Goal: Task Accomplishment & Management: Manage account settings

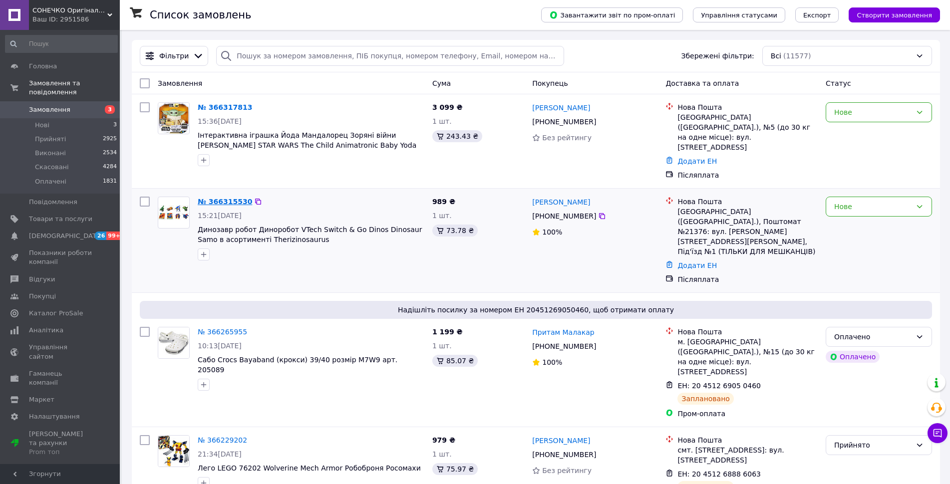
click at [226, 198] on link "№ 366315530" at bounding box center [225, 202] width 54 height 8
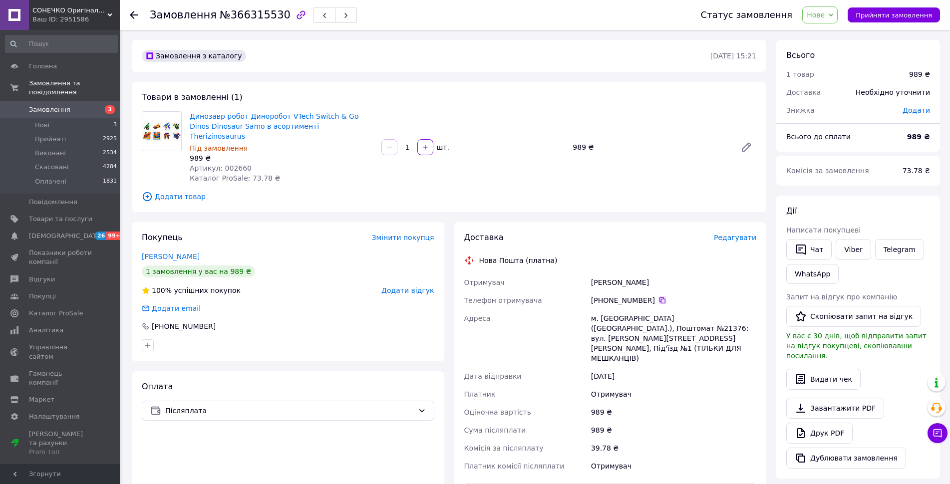
click at [659, 297] on icon at bounding box center [662, 300] width 6 height 6
drag, startPoint x: 185, startPoint y: 117, endPoint x: 334, endPoint y: 131, distance: 150.4
click at [334, 131] on div "Динозавр робот Диноробот VTech Switch & Go Dinos Dinosaur Samo в асортименті Th…" at bounding box center [449, 147] width 622 height 72
copy div "Динозавр робот Диноробот VTech Switch & Go Dinos Dinosaur Samo в асортименті Th…"
click at [44, 105] on span "Замовлення" at bounding box center [49, 109] width 41 height 9
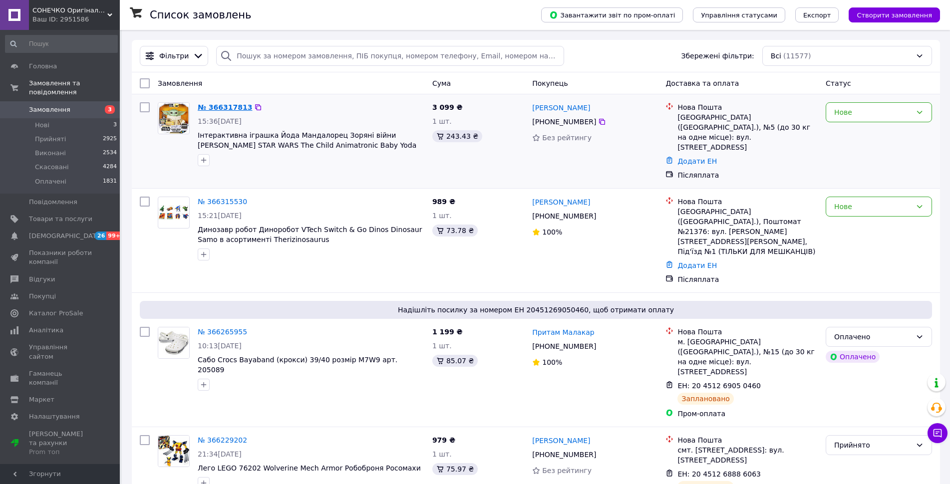
click at [232, 107] on link "№ 366317813" at bounding box center [225, 107] width 54 height 8
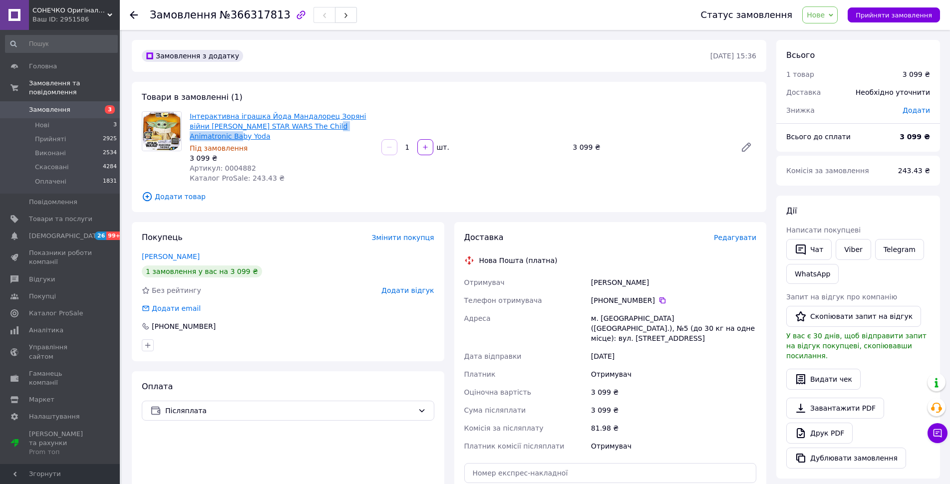
drag, startPoint x: 359, startPoint y: 126, endPoint x: 302, endPoint y: 127, distance: 56.4
click at [302, 127] on span "Інтерактивна іграшка Йода Мандалорец Зоряні війни [PERSON_NAME] STAR WARS The C…" at bounding box center [282, 126] width 184 height 30
copy link "Animatronic Baby"
click at [658, 300] on icon at bounding box center [662, 300] width 8 height 8
click at [153, 173] on div at bounding box center [162, 147] width 48 height 72
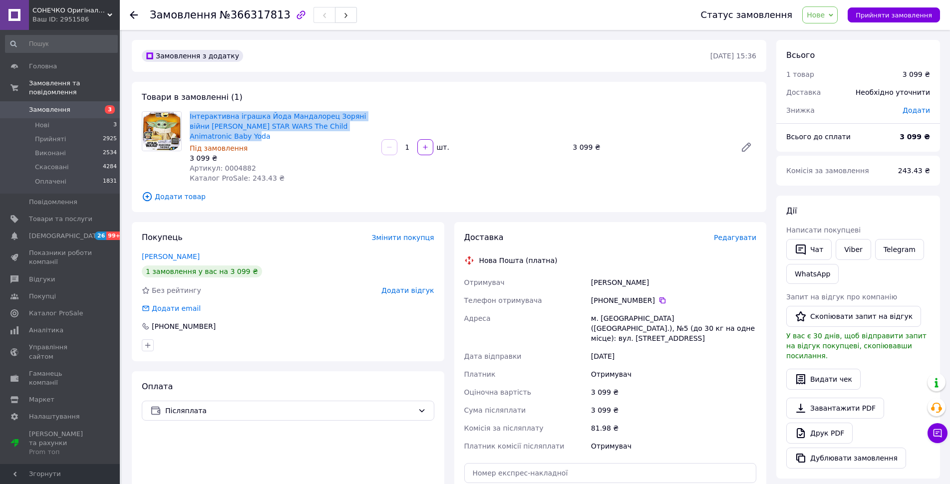
drag, startPoint x: 201, startPoint y: 134, endPoint x: 189, endPoint y: 120, distance: 18.4
click at [189, 120] on div "Інтерактивна іграшка Йода Мандалорец Зоряні війни Малюк Грогу STAR WARS The Chi…" at bounding box center [282, 147] width 192 height 76
copy link "Інтерактивна іграшка Йода Мандалорец Зоряні війни [PERSON_NAME] STAR WARS The C…"
click at [160, 164] on div at bounding box center [162, 147] width 48 height 72
click at [38, 105] on span "Замовлення" at bounding box center [49, 109] width 41 height 9
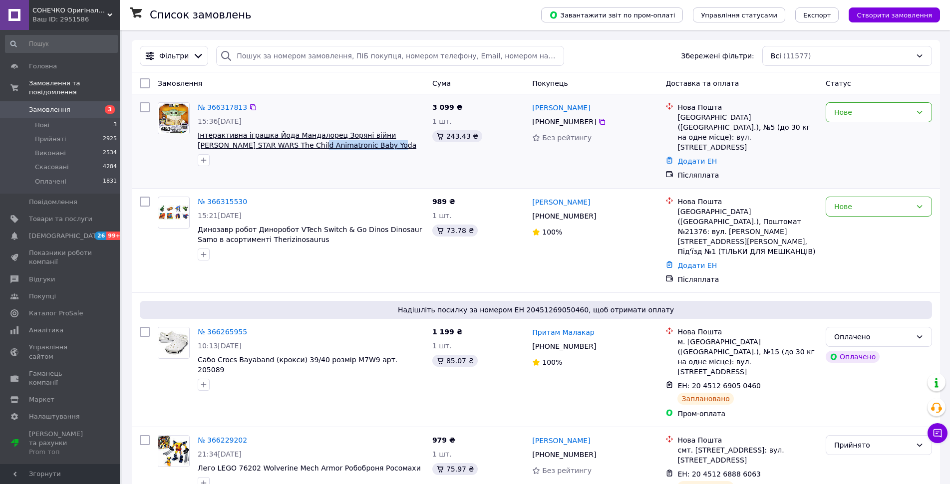
drag, startPoint x: 276, startPoint y: 147, endPoint x: 267, endPoint y: 148, distance: 10.0
click at [267, 148] on span "Інтерактивна іграшка Йода Мандалорец Зоряні війни [PERSON_NAME] STAR WARS The C…" at bounding box center [311, 140] width 227 height 20
click at [368, 171] on div "№ 366317813 15:36[DATE] Інтерактивна іграшка Йода Мандалорец Зоряні війни [PERS…" at bounding box center [536, 141] width 808 height 94
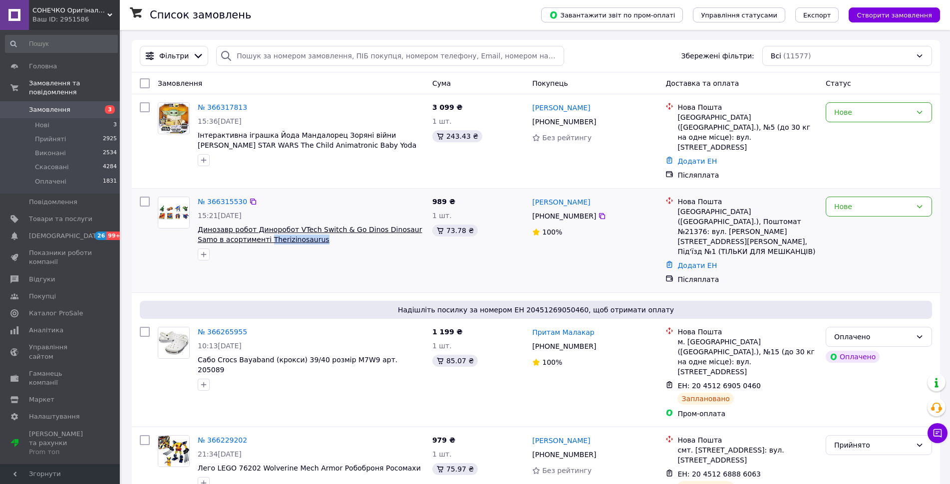
drag, startPoint x: 297, startPoint y: 232, endPoint x: 238, endPoint y: 228, distance: 60.0
click at [238, 228] on div "№ 366315530 15:21[DATE] Динозавр робот Диноробот VTech Switch & Go Dinos Dinosa…" at bounding box center [311, 229] width 235 height 72
copy div "Therizinosaurus"
click at [323, 247] on div at bounding box center [311, 255] width 231 height 16
drag, startPoint x: 395, startPoint y: 227, endPoint x: 398, endPoint y: 217, distance: 10.4
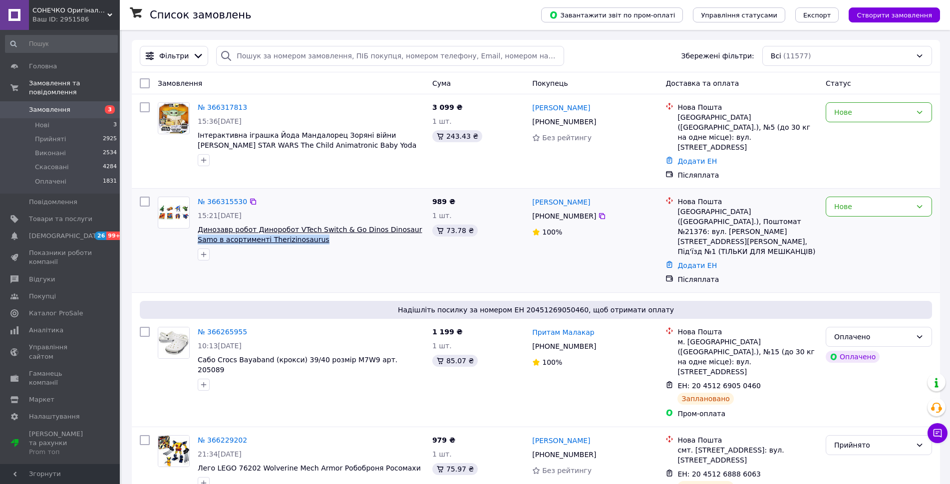
click at [398, 225] on span "Динозавр робот Диноробот VTech Switch & Go Dinos Dinosaur Samo в асортименті Th…" at bounding box center [311, 235] width 227 height 20
copy span "Samo в асортименті Therizinosaurus"
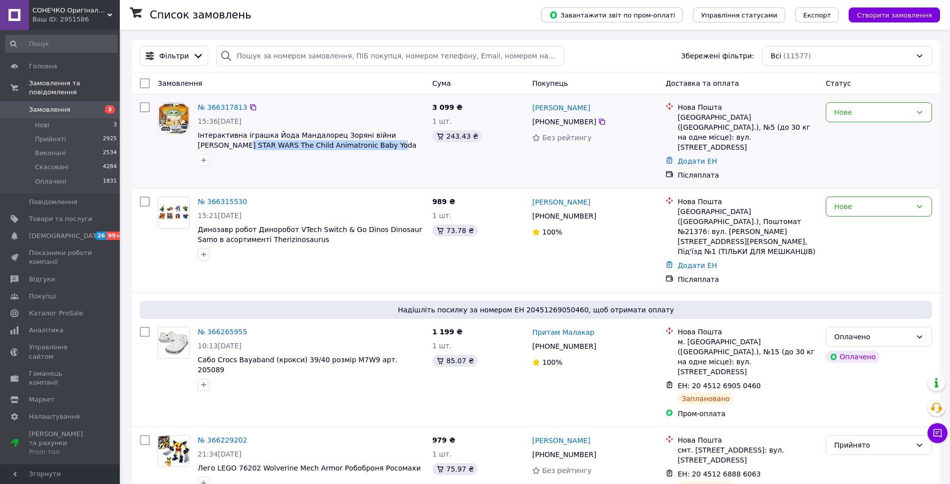
drag, startPoint x: 338, startPoint y: 146, endPoint x: 197, endPoint y: 144, distance: 141.3
click at [197, 144] on div "№ 366317813 15:36[DATE] Інтерактивна іграшка Йода Мандалорец Зоряні війни [PERS…" at bounding box center [311, 134] width 235 height 72
copy span "STAR WARS The Child Animatronic Baby Yoda"
click at [599, 121] on icon at bounding box center [602, 122] width 6 height 6
